Goal: Check status: Check status

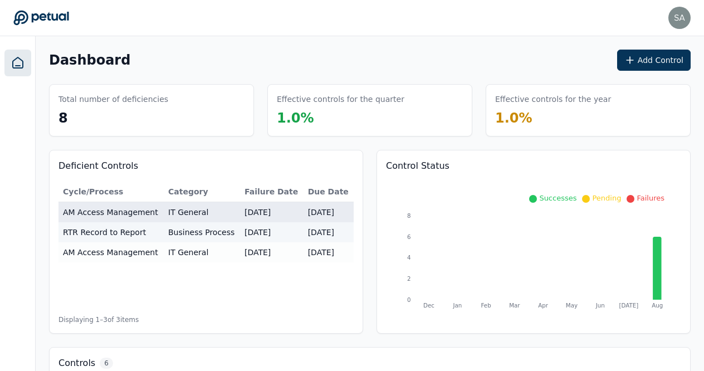
click at [120, 211] on td "AM Access Management" at bounding box center [110, 212] width 105 height 21
type input "**********"
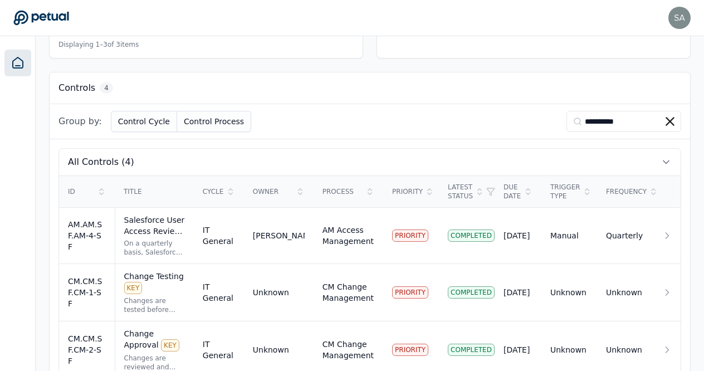
scroll to position [316, 0]
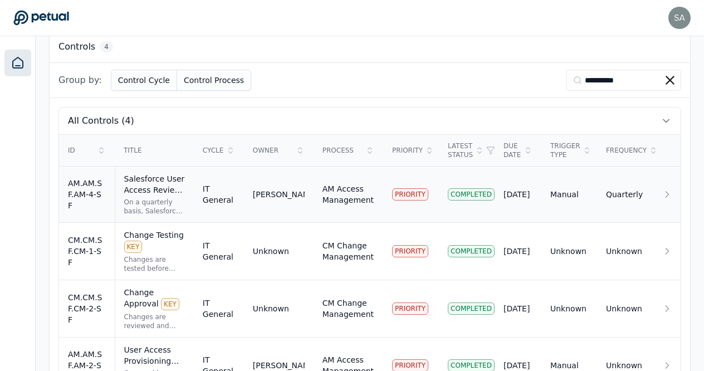
click at [185, 175] on div "Salesforce User Access Review KEY" at bounding box center [154, 184] width 61 height 22
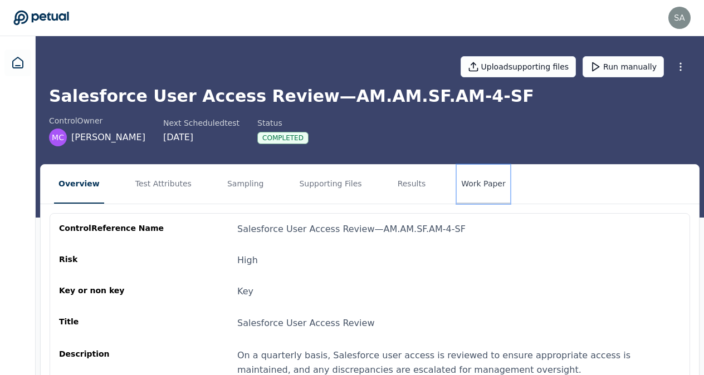
click at [461, 181] on button "Work Paper" at bounding box center [483, 184] width 53 height 39
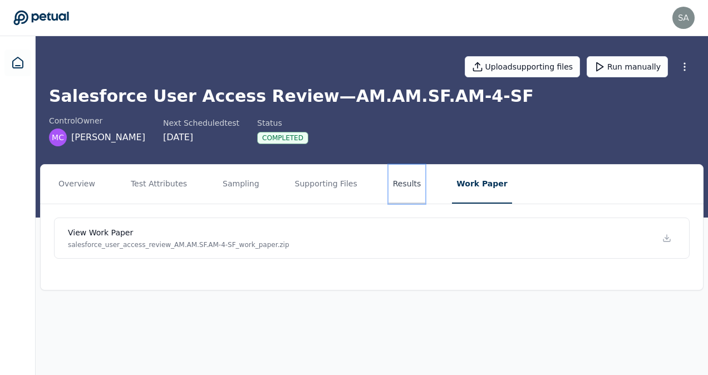
click at [392, 179] on button "Results" at bounding box center [407, 184] width 37 height 39
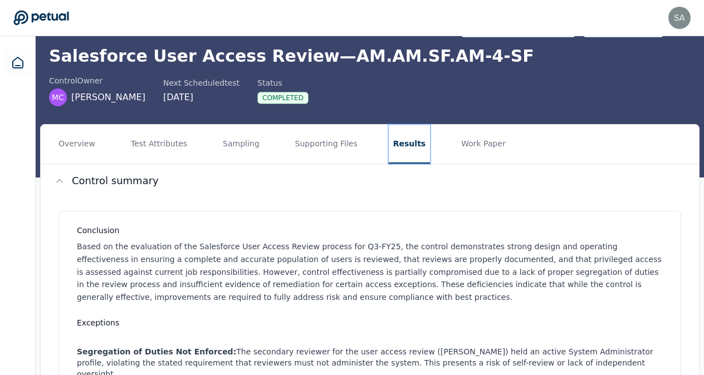
scroll to position [48, 0]
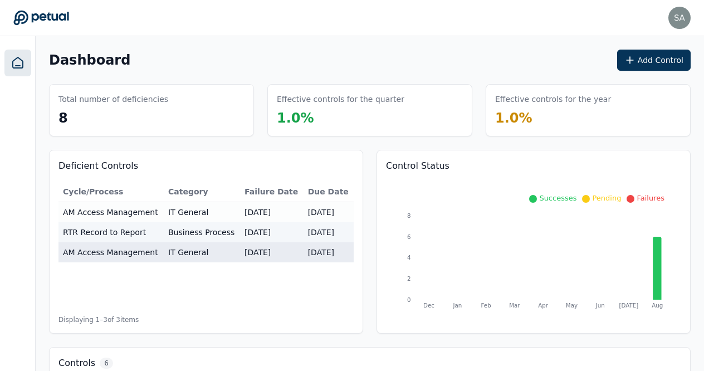
click at [113, 255] on td "AM Access Management" at bounding box center [110, 252] width 105 height 20
type input "**********"
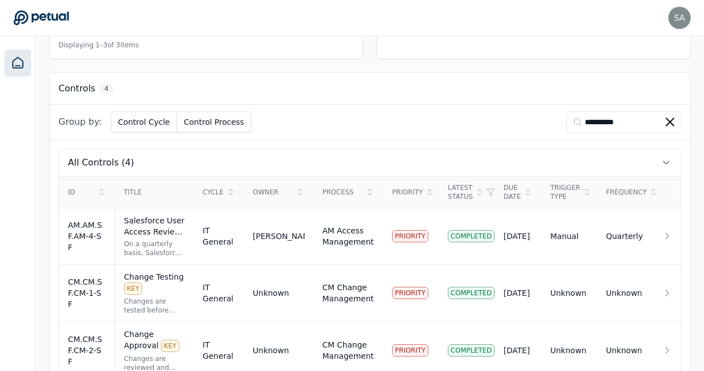
scroll to position [316, 0]
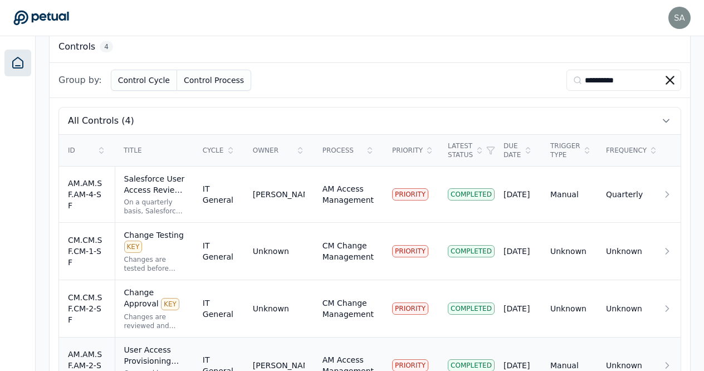
click at [166, 344] on div "User Access Provisioning (Joiners) KEY" at bounding box center [154, 355] width 61 height 22
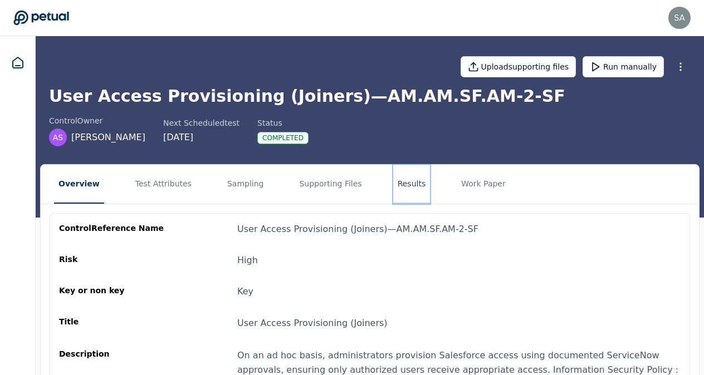
click at [393, 182] on button "Results" at bounding box center [411, 184] width 37 height 39
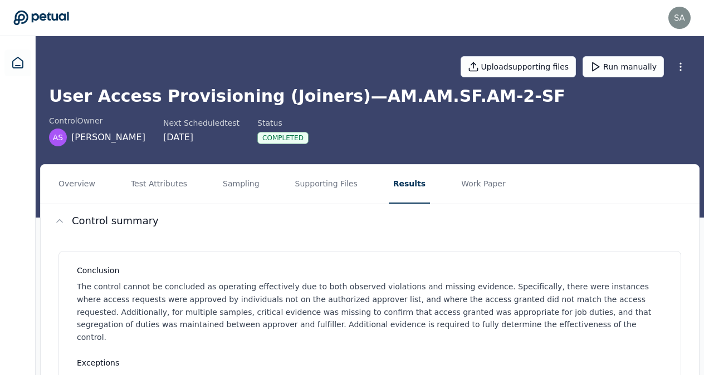
click at [703, 159] on div "Upload supporting files Run manually User Access Provisioning (Joiners) — AM.AM…" at bounding box center [370, 127] width 668 height 182
click at [468, 184] on button "Work Paper" at bounding box center [483, 184] width 53 height 39
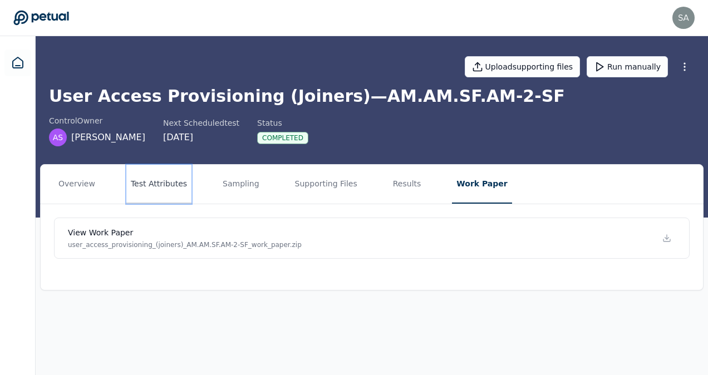
click at [165, 184] on button "Test Attributes" at bounding box center [158, 184] width 65 height 39
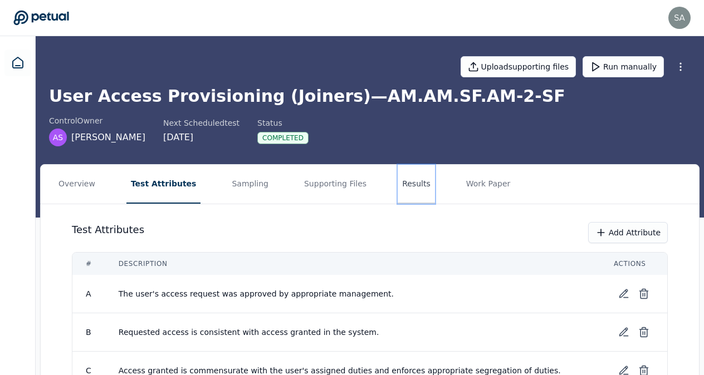
click at [398, 178] on button "Results" at bounding box center [416, 184] width 37 height 39
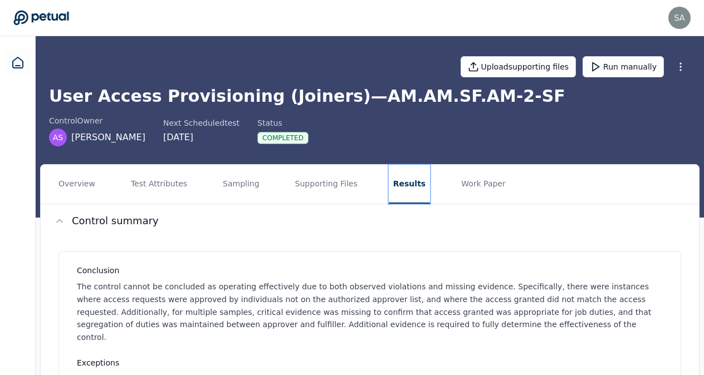
scroll to position [328, 0]
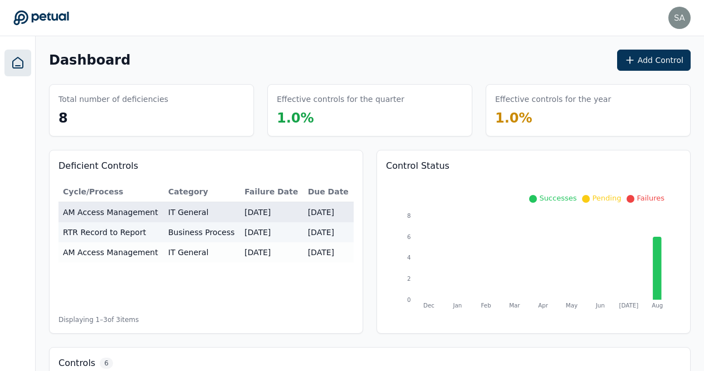
click at [121, 213] on td "AM Access Management" at bounding box center [110, 212] width 105 height 21
type input "**********"
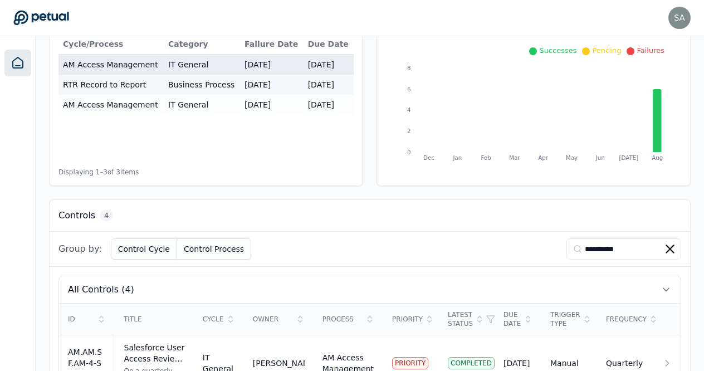
scroll to position [316, 0]
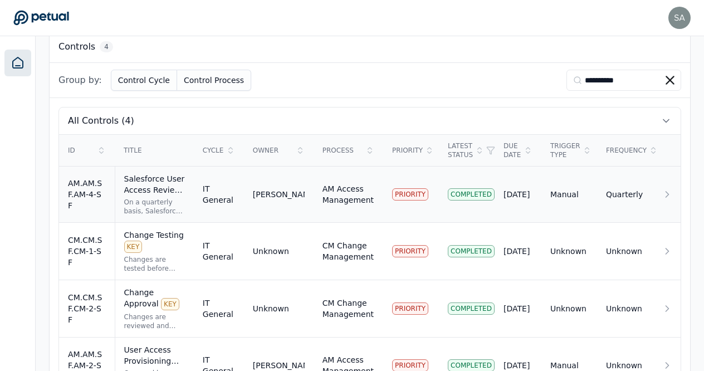
click at [175, 175] on div "Salesforce User Access Review KEY" at bounding box center [154, 184] width 61 height 22
